Goal: Task Accomplishment & Management: Manage account settings

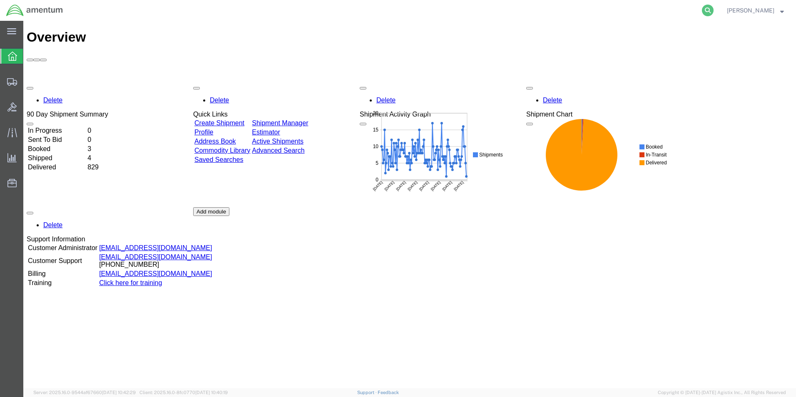
click at [713, 11] on icon at bounding box center [708, 11] width 12 height 12
click at [501, 10] on input "search" at bounding box center [575, 10] width 253 height 20
type input "56385243"
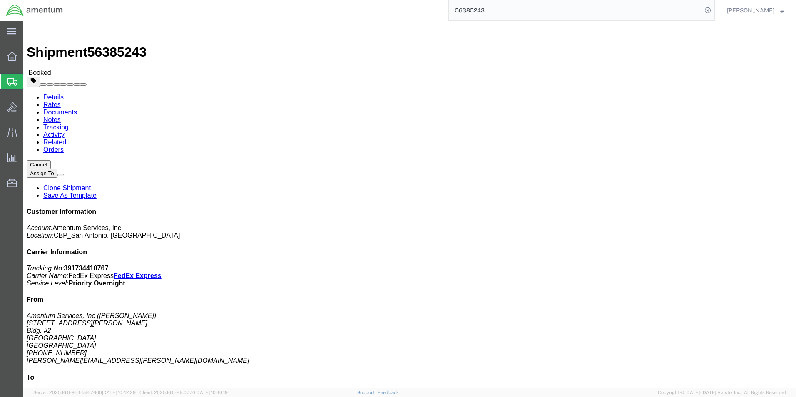
click button "Cancel"
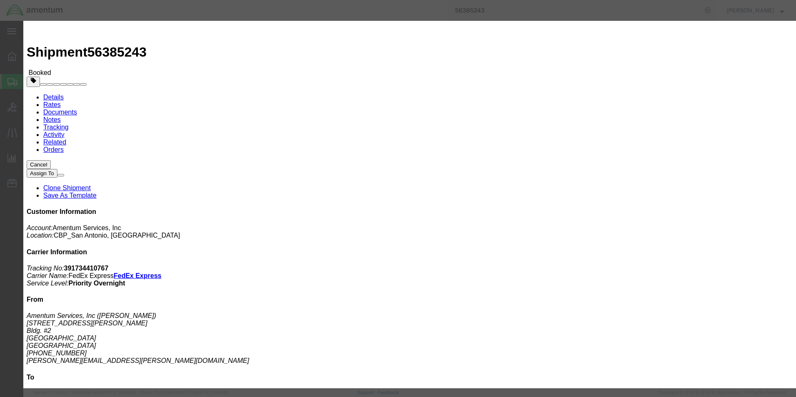
click button "Yes"
